Goal: Task Accomplishment & Management: Manage account settings

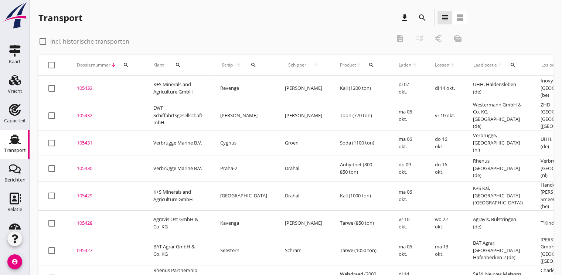
click at [125, 65] on icon "search" at bounding box center [126, 65] width 6 height 6
click at [132, 86] on input "Zoeken op dossiernummer..." at bounding box center [160, 87] width 77 height 12
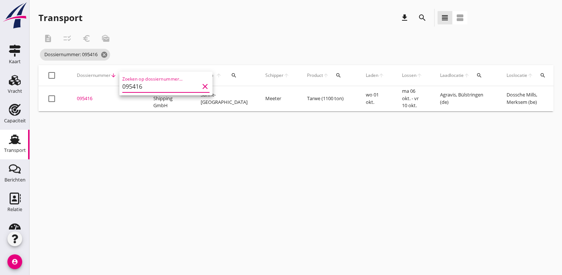
type input "095416"
click at [95, 98] on div "095416" at bounding box center [106, 98] width 59 height 7
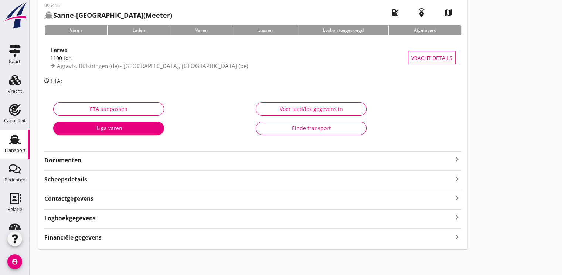
scroll to position [39, 0]
click at [66, 160] on strong "Documenten" at bounding box center [248, 160] width 408 height 9
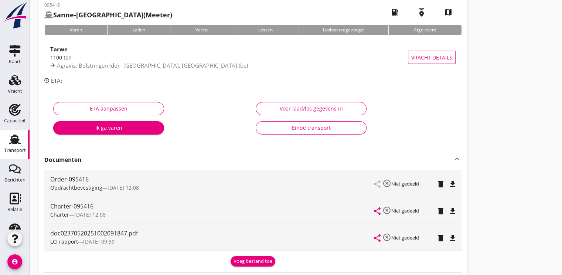
click at [455, 211] on icon "file_download" at bounding box center [452, 211] width 9 height 9
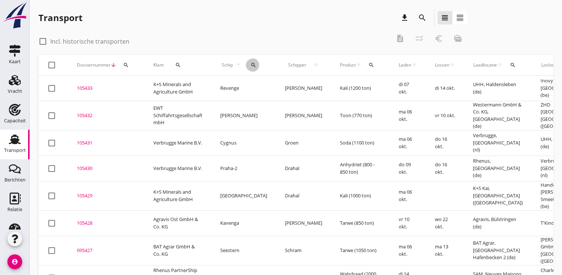
click at [251, 65] on icon "search" at bounding box center [254, 65] width 6 height 6
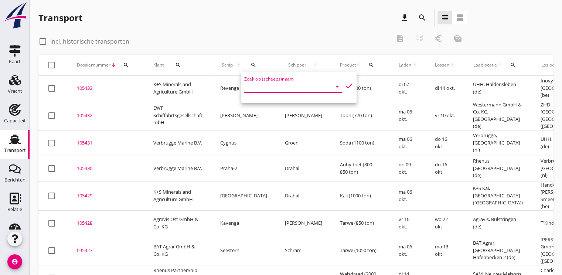
click at [258, 90] on input "Zoek op (scheeps)naam" at bounding box center [282, 87] width 77 height 12
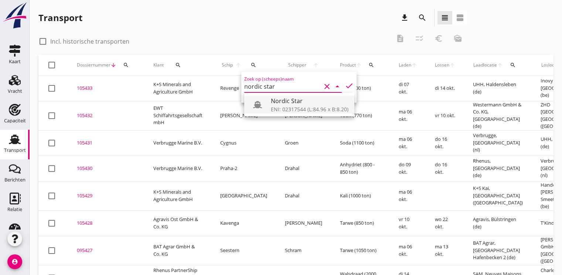
click at [310, 99] on div "Nordic Star" at bounding box center [310, 100] width 78 height 9
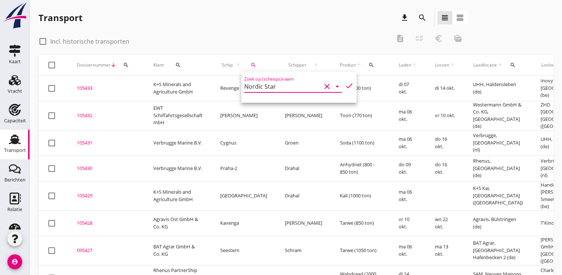
click at [345, 81] on icon "check" at bounding box center [349, 85] width 9 height 9
type input "Nordic Star"
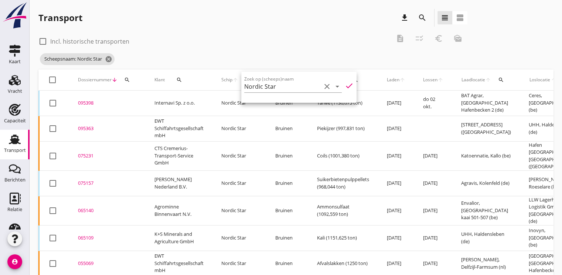
click at [87, 102] on div "095398" at bounding box center [107, 102] width 59 height 7
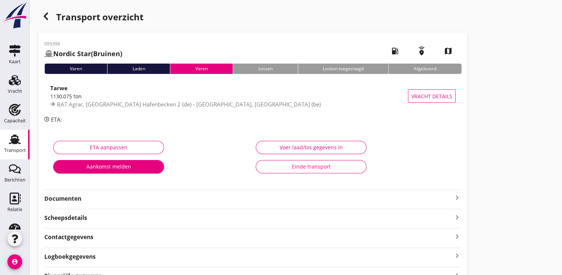
type input "1130.075"
click at [322, 147] on div "Voer laad/los gegevens in" at bounding box center [311, 147] width 98 height 8
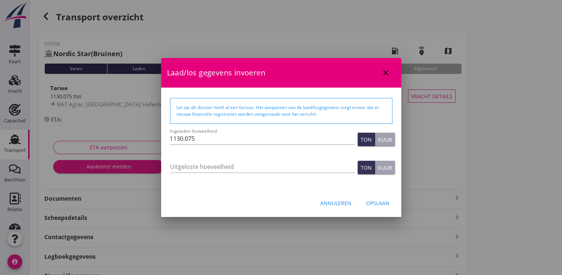
click at [338, 203] on div "Annuleren" at bounding box center [335, 203] width 31 height 8
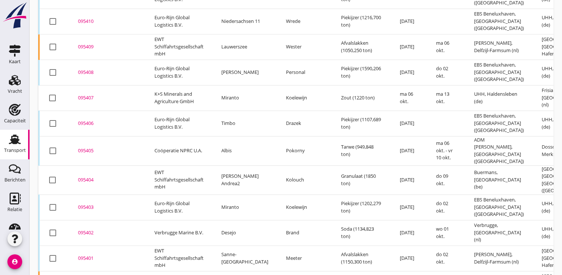
scroll to position [711, 0]
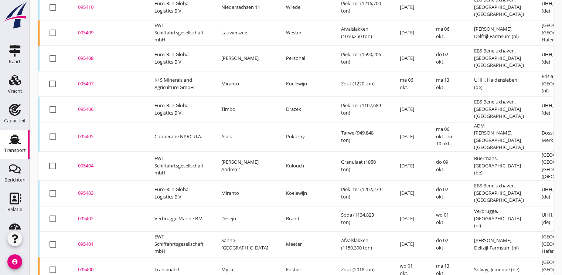
drag, startPoint x: 77, startPoint y: 103, endPoint x: 90, endPoint y: 116, distance: 18.3
click at [81, 122] on td "095405 upload_file Drop hier uw bestand om het aan het dossier toe te voegen" at bounding box center [107, 136] width 77 height 29
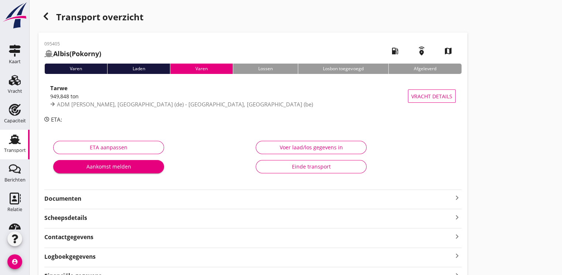
click at [63, 203] on strong "Documenten" at bounding box center [248, 198] width 408 height 9
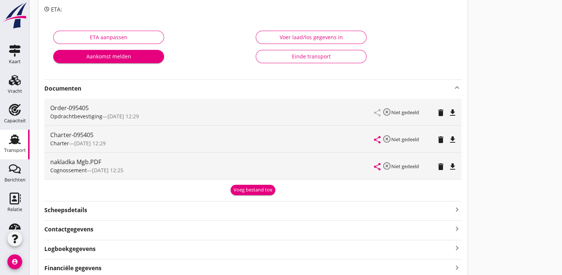
scroll to position [111, 0]
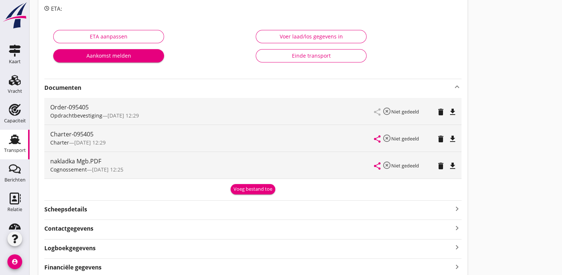
click at [455, 111] on icon "file_download" at bounding box center [452, 112] width 9 height 9
